Goal: Check status

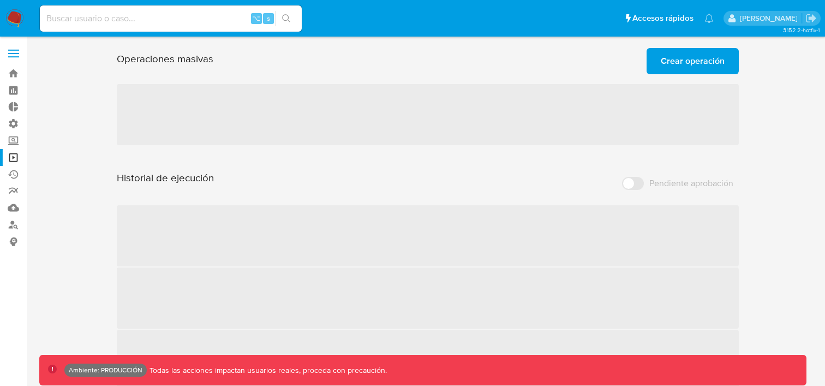
click at [49, 17] on input at bounding box center [171, 18] width 262 height 14
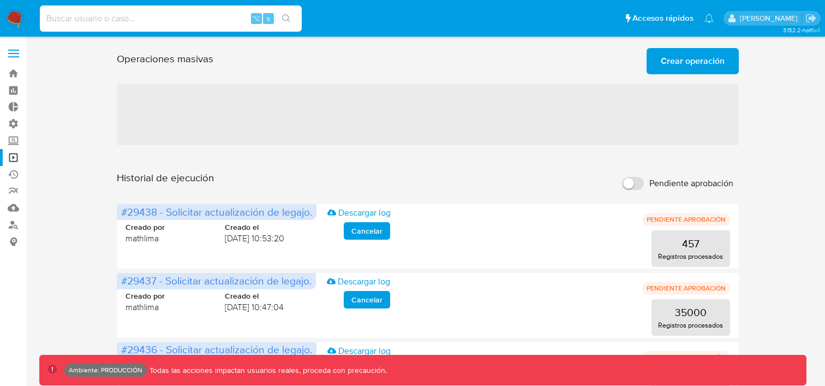
paste input "echAx3kTLU9inz0DDQ4MnXF8"
type input "echAx3kTLU9inz0DDQ4MnXF8"
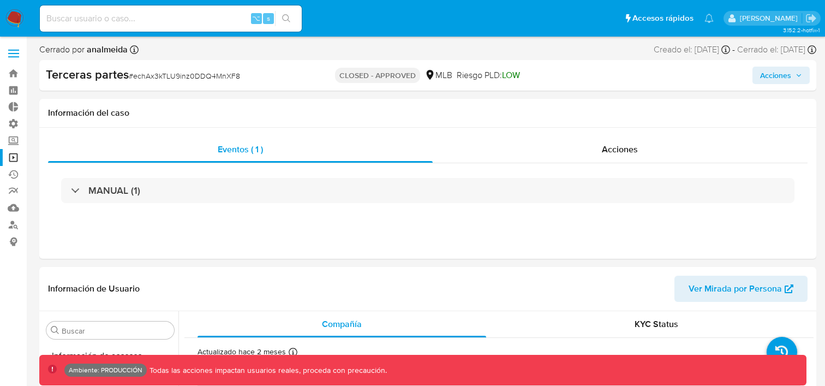
scroll to position [487, 0]
select select "10"
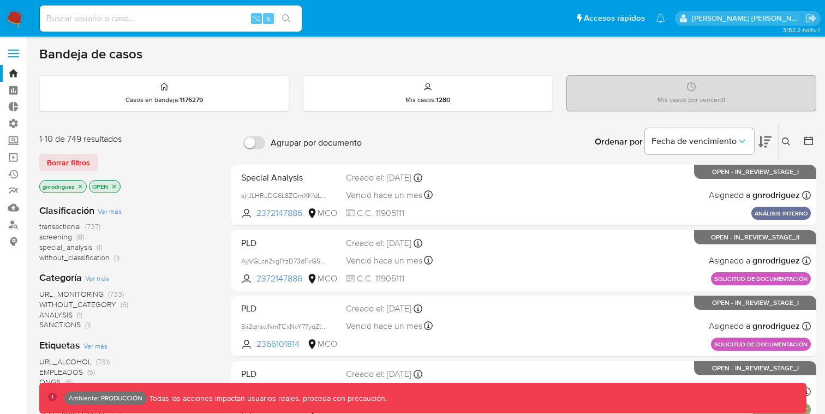
click at [5, 53] on label at bounding box center [13, 53] width 27 height 23
click at [0, 0] on input "checkbox" at bounding box center [0, 0] width 0 height 0
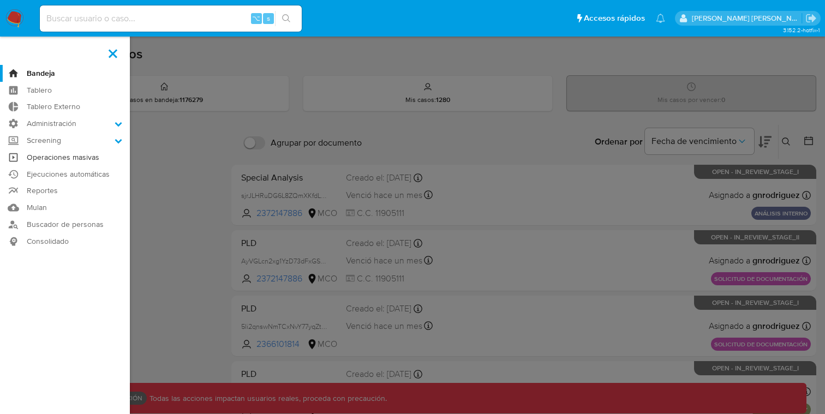
click at [57, 158] on link "Operaciones masivas" at bounding box center [65, 157] width 130 height 17
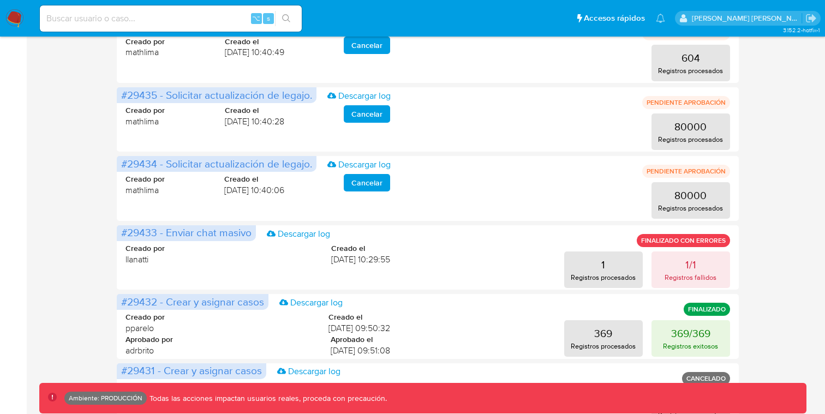
scroll to position [377, 0]
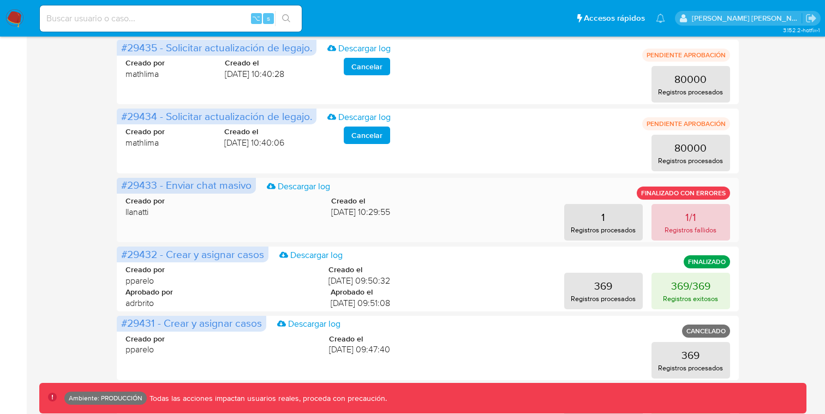
click at [669, 229] on p "Registros fallidos" at bounding box center [690, 230] width 52 height 10
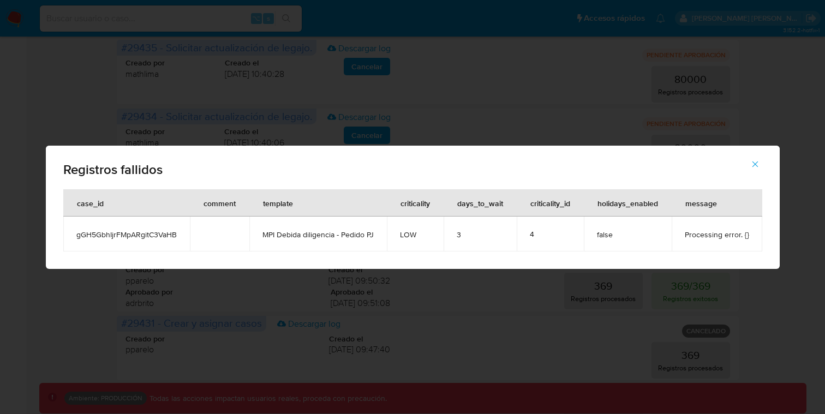
click at [755, 161] on icon "button" at bounding box center [755, 164] width 10 height 10
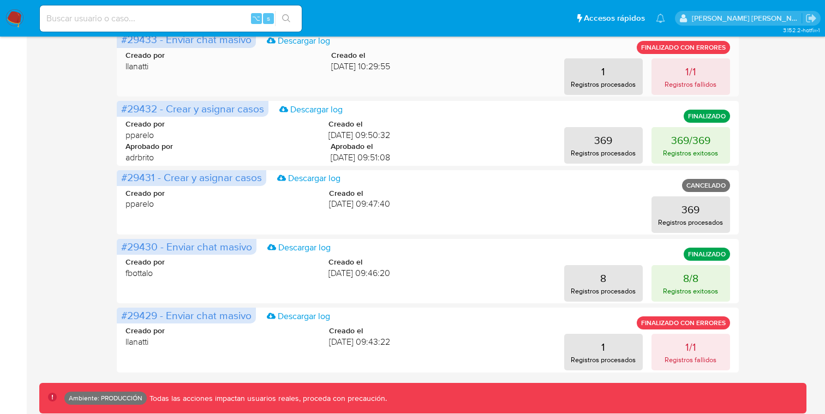
scroll to position [0, 0]
